Goal: Information Seeking & Learning: Find specific page/section

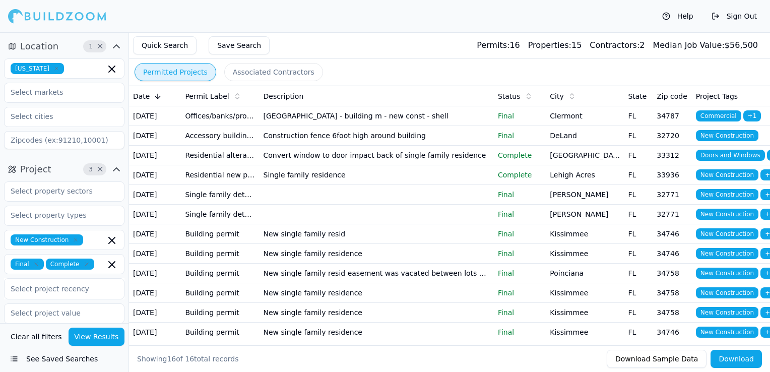
click at [55, 68] on icon "button" at bounding box center [56, 68] width 3 height 3
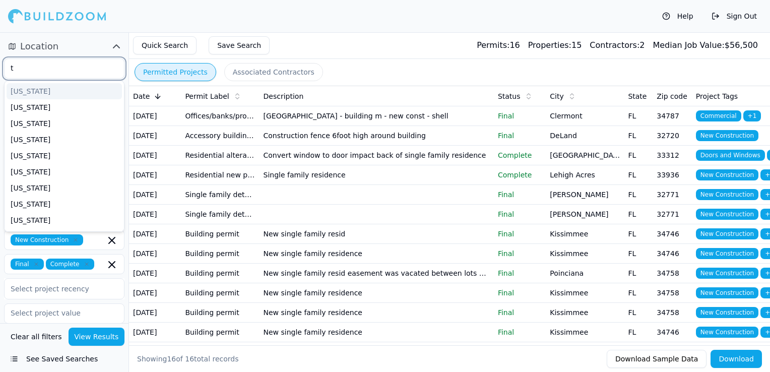
type input "te"
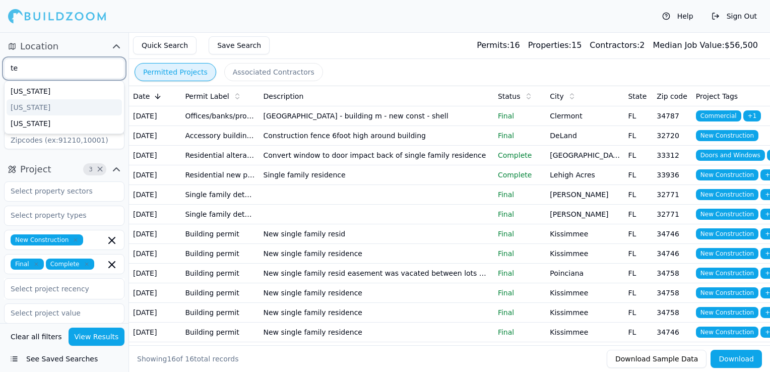
click at [41, 104] on div "[US_STATE]" at bounding box center [64, 107] width 115 height 16
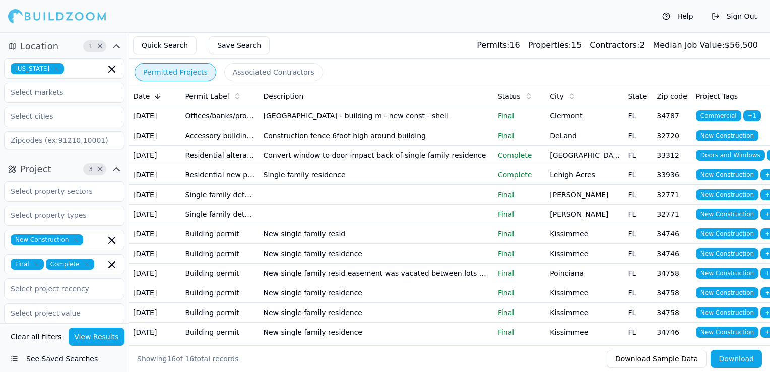
click at [323, 34] on div "Quick Search Save Search Permits: 16 Properties: 15 Contractors: 2 Median Job V…" at bounding box center [449, 45] width 641 height 27
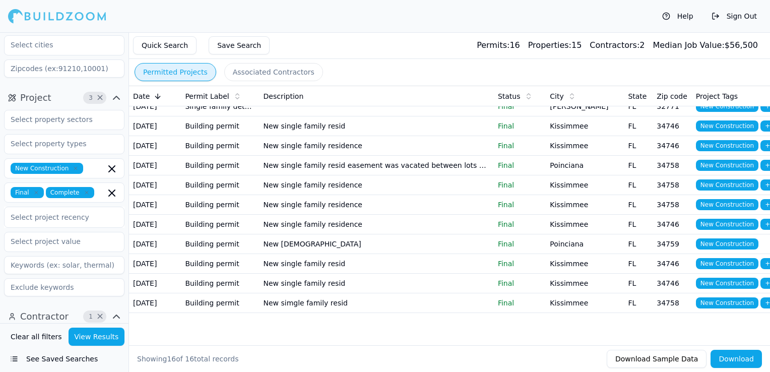
scroll to position [202, 0]
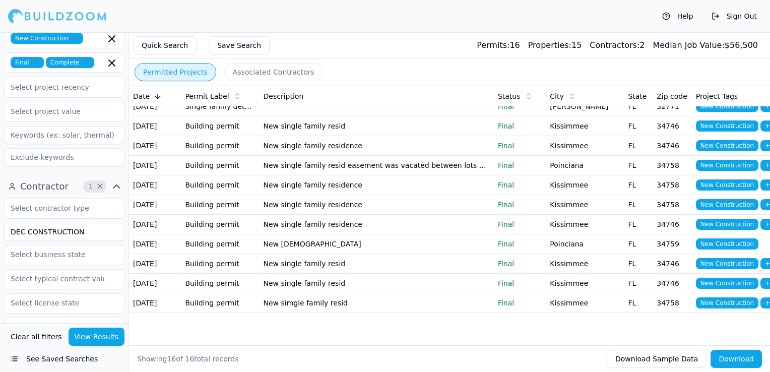
click at [42, 234] on input "DEC CONSTRUCTION" at bounding box center [64, 232] width 121 height 18
type input "JUMUN CONSTRUCTION LLC"
click at [83, 334] on button "View Results" at bounding box center [97, 337] width 56 height 18
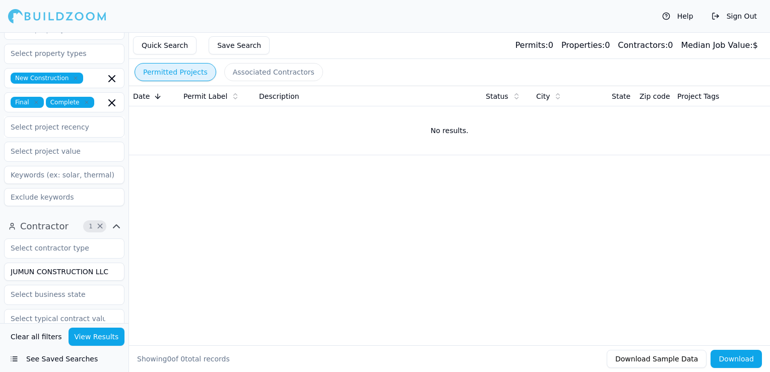
scroll to position [101, 0]
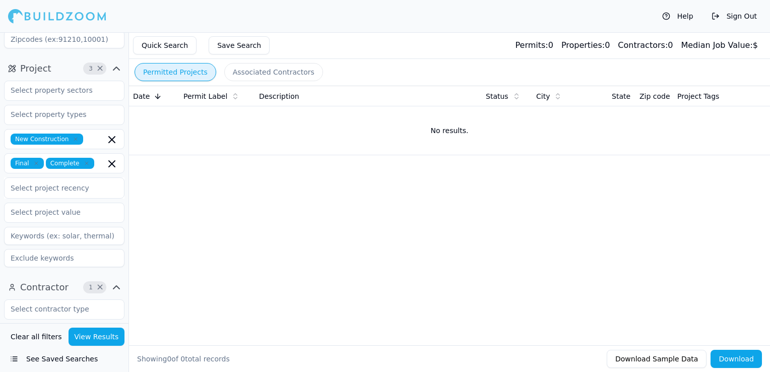
click at [36, 163] on icon "button" at bounding box center [36, 163] width 6 height 6
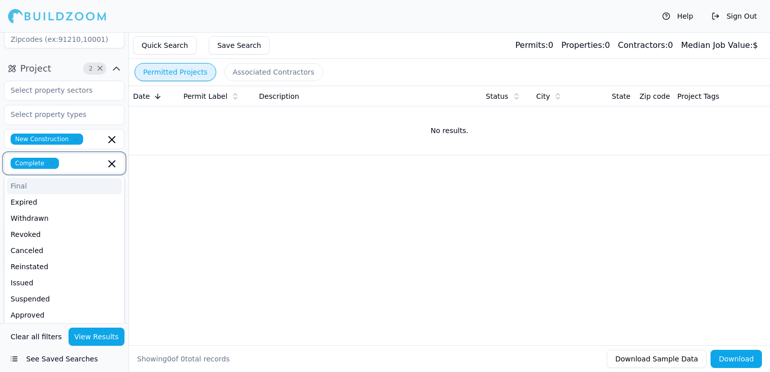
click at [44, 187] on div "Final" at bounding box center [64, 186] width 115 height 16
click at [73, 140] on icon "button" at bounding box center [76, 139] width 6 height 6
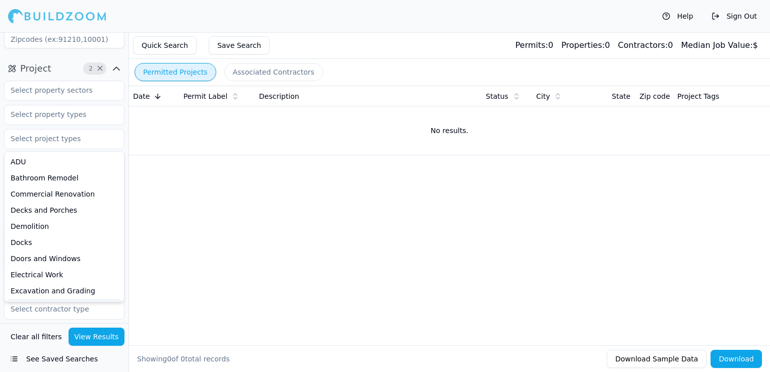
click at [83, 337] on button "View Results" at bounding box center [97, 337] width 56 height 18
